Goal: Transaction & Acquisition: Subscribe to service/newsletter

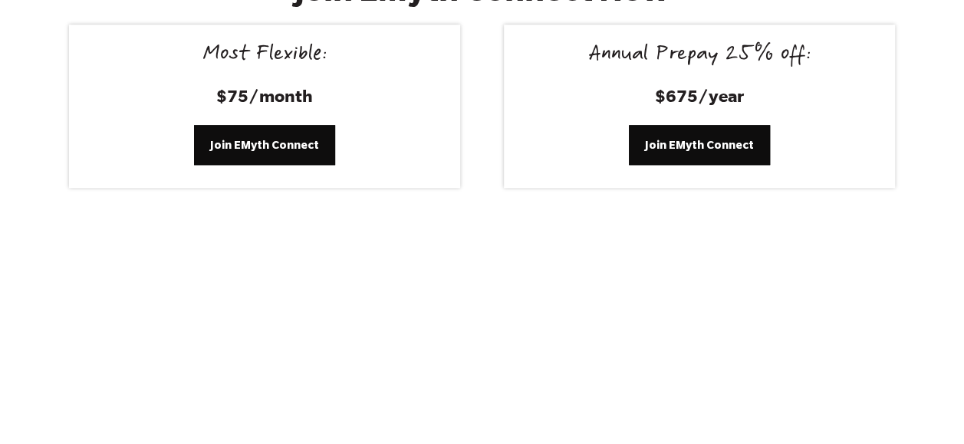
click at [535, 172] on section "Join EMyth Connect Now Most Flexible: $75/month Join EMyth Connect Annual Prepa…" at bounding box center [482, 79] width 964 height 326
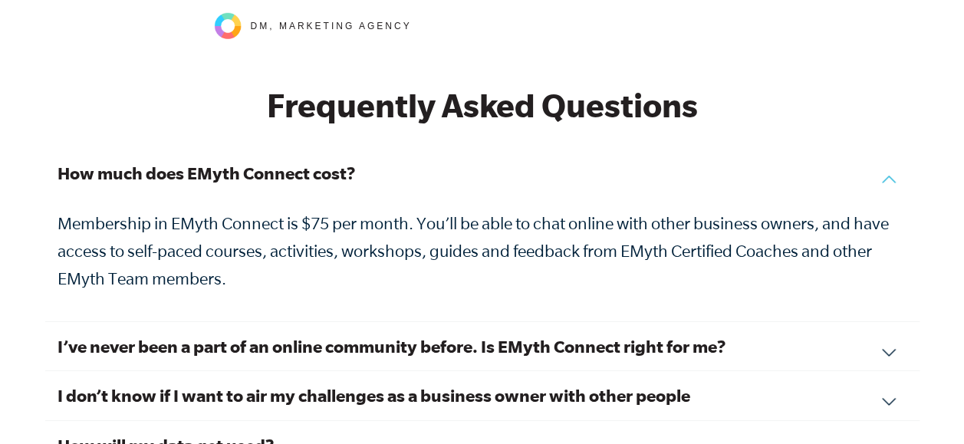
scroll to position [5107, 0]
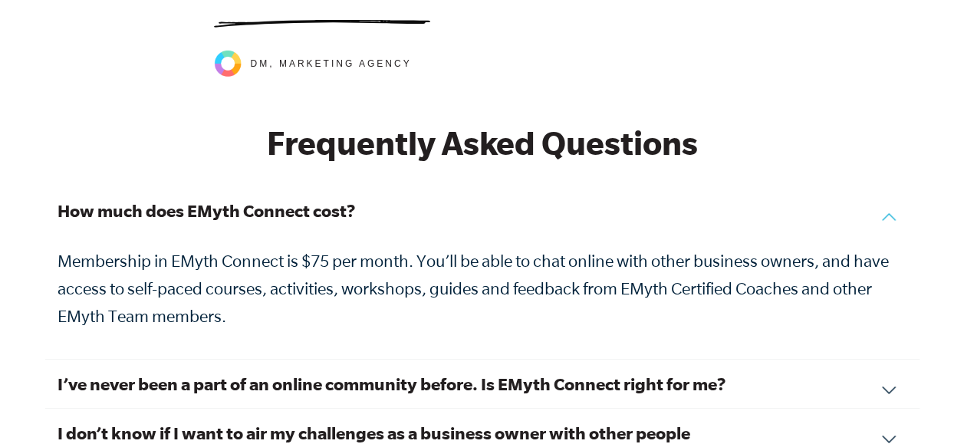
click at [337, 199] on h3 "How much does EMyth Connect cost?" at bounding box center [483, 211] width 850 height 24
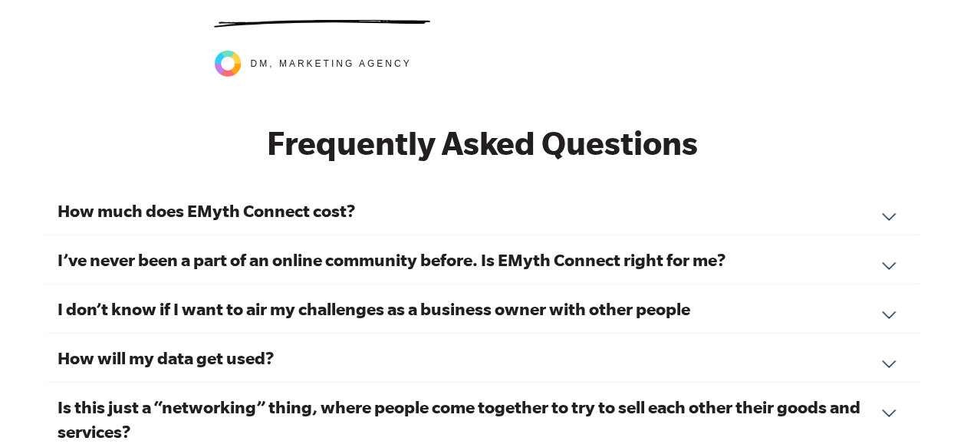
click at [337, 199] on h3 "How much does EMyth Connect cost?" at bounding box center [483, 211] width 850 height 24
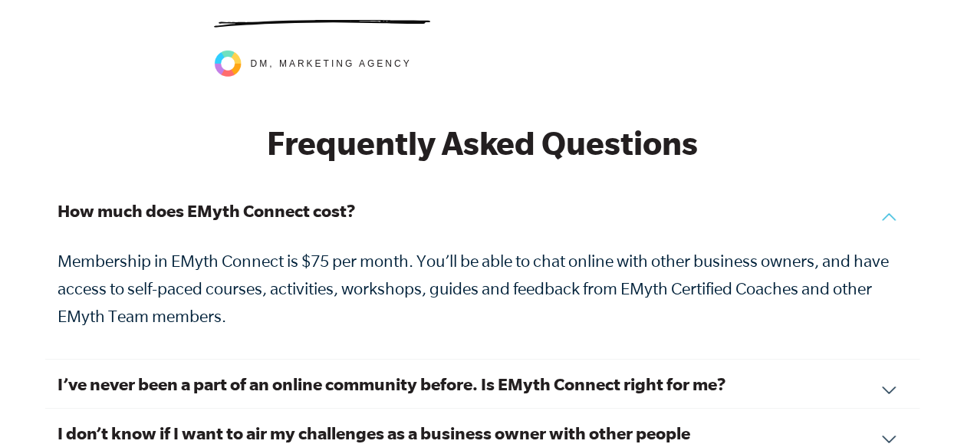
click at [337, 199] on h3 "How much does EMyth Connect cost?" at bounding box center [483, 211] width 850 height 24
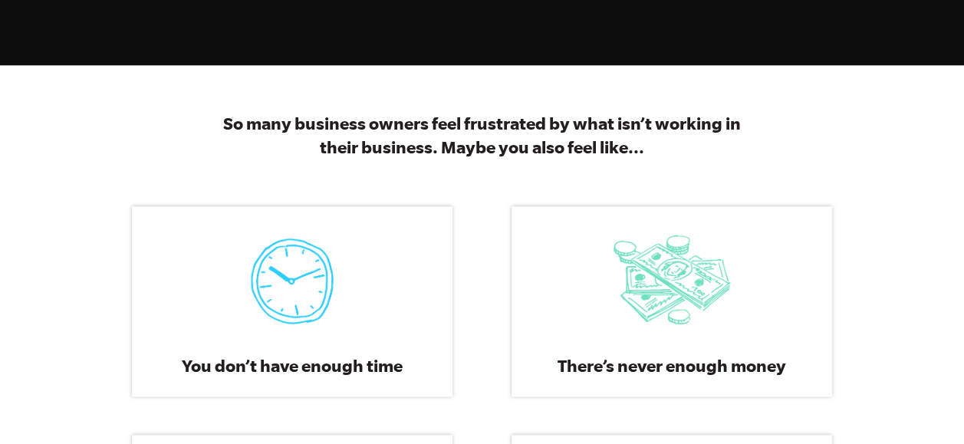
scroll to position [766, 0]
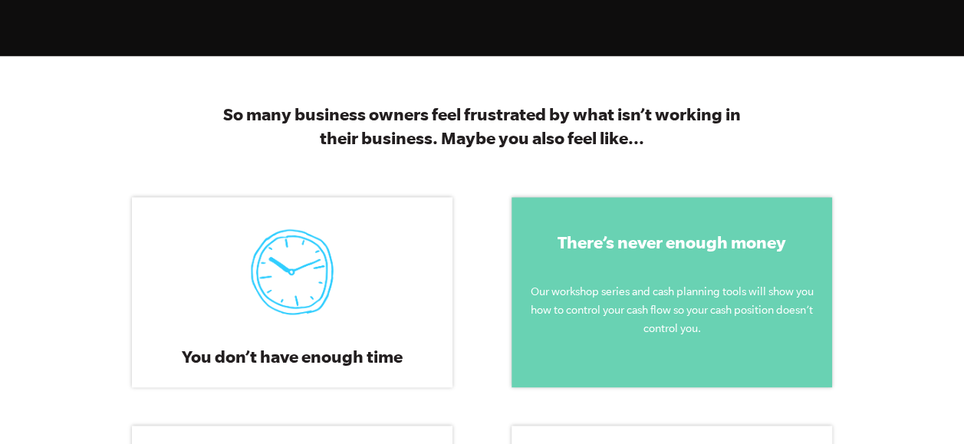
click at [700, 290] on span "Our workshop series and cash planning tools will show you how to control your c…" at bounding box center [672, 309] width 283 height 49
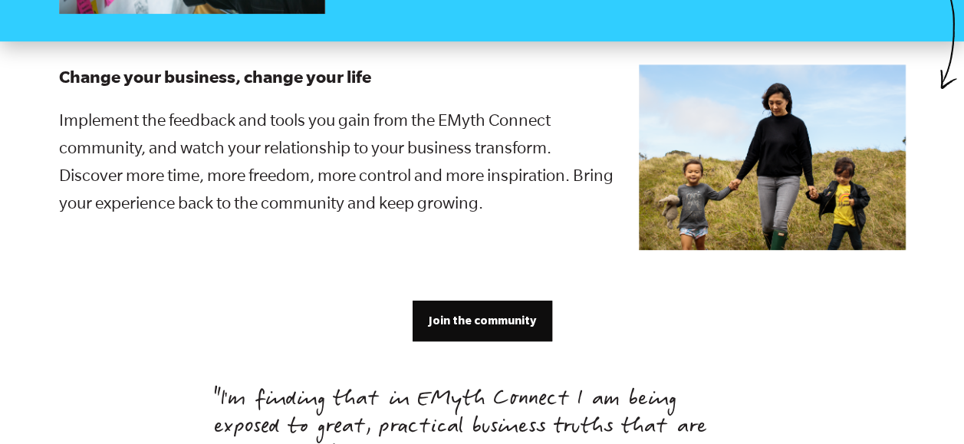
scroll to position [3270, 0]
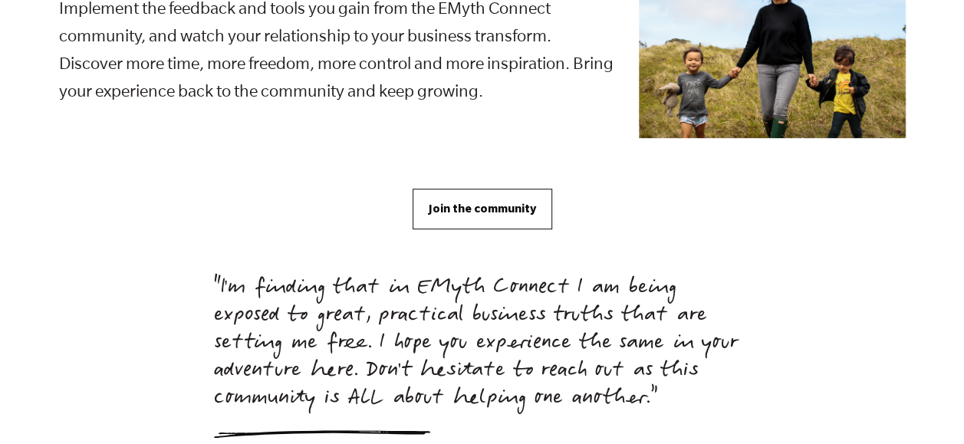
click at [546, 189] on link "Join the community" at bounding box center [483, 209] width 140 height 40
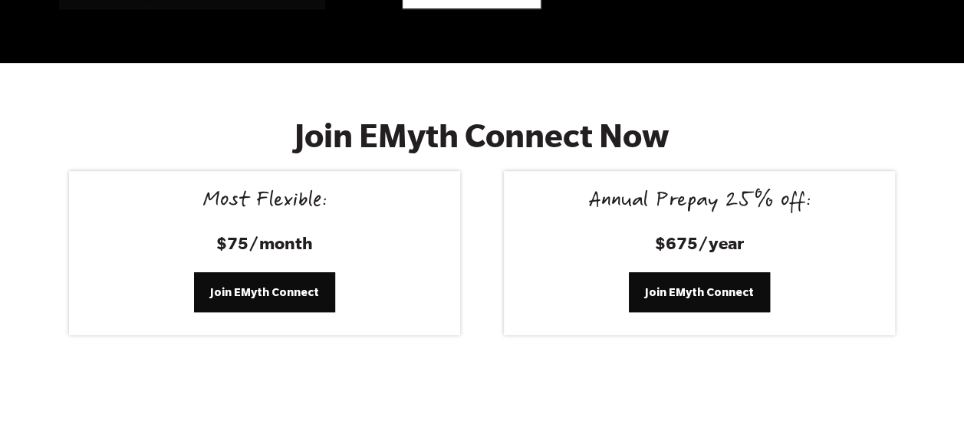
scroll to position [6194, 0]
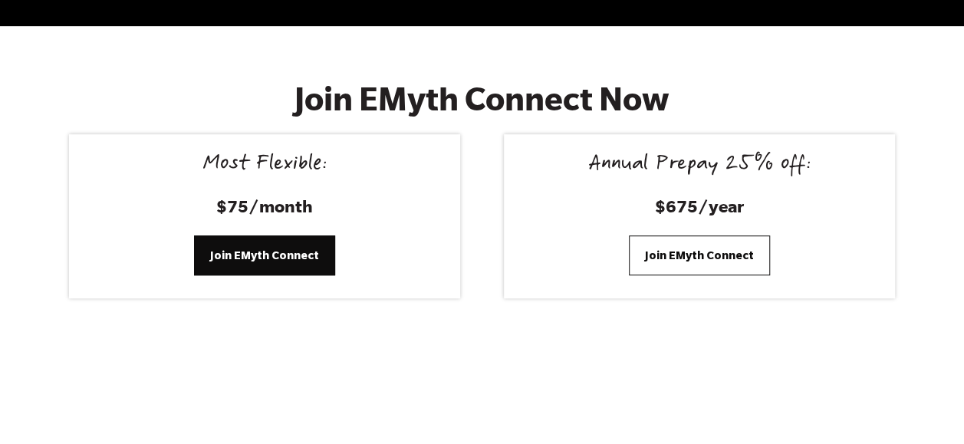
click at [698, 247] on span "Join EMyth Connect" at bounding box center [699, 255] width 109 height 17
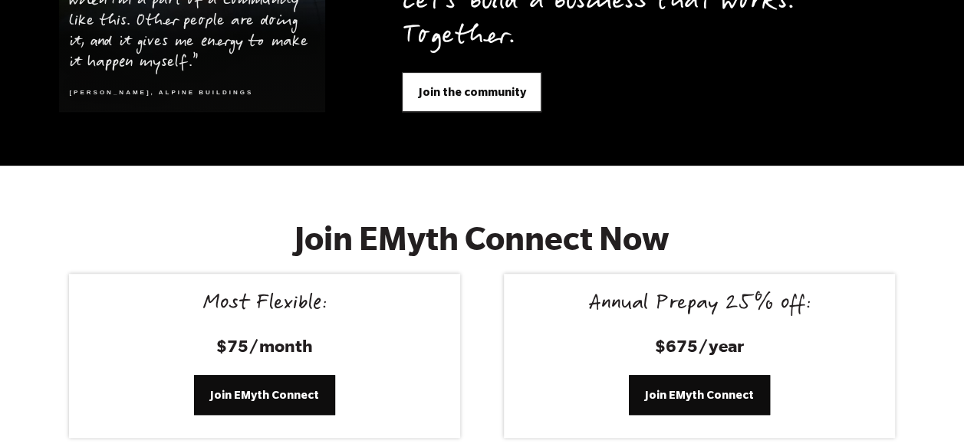
scroll to position [6110, 0]
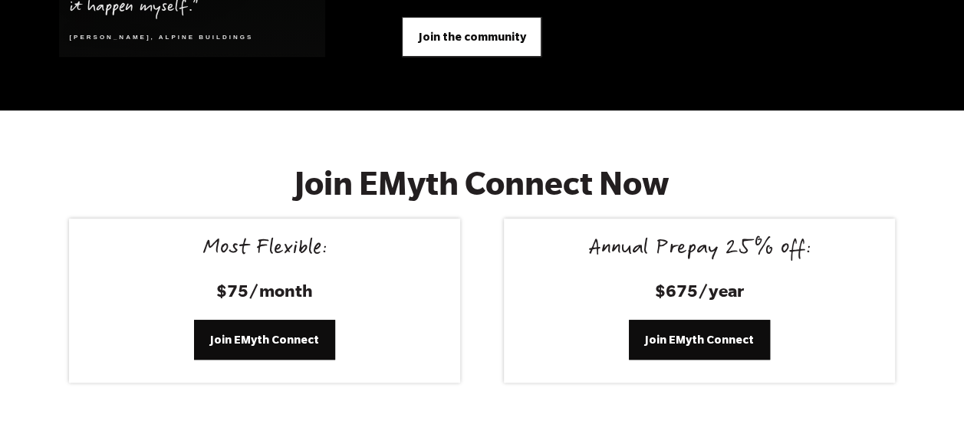
click at [646, 278] on h3 "$675/year" at bounding box center [699, 290] width 354 height 24
